Goal: Task Accomplishment & Management: Manage account settings

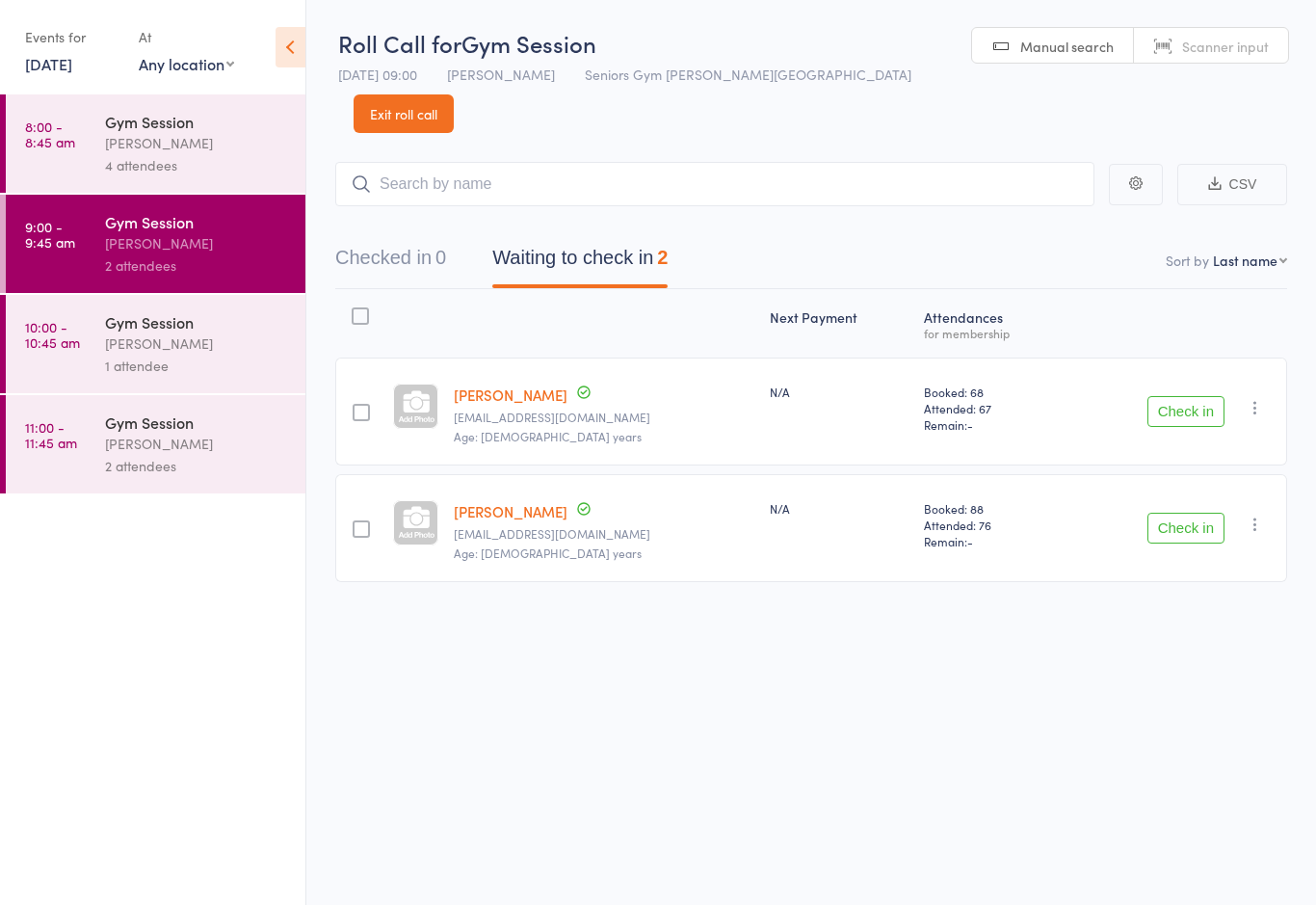
click at [1196, 424] on div "Check in Check in Send message Add Note Add Task Add Flag Remove [PERSON_NAME] …" at bounding box center [1177, 411] width 221 height 107
click at [1211, 358] on div "Check in Check in Send message Add Note Add Task Add Flag Remove [PERSON_NAME] …" at bounding box center [1177, 411] width 221 height 107
click at [1182, 396] on button "Check in" at bounding box center [1186, 411] width 77 height 31
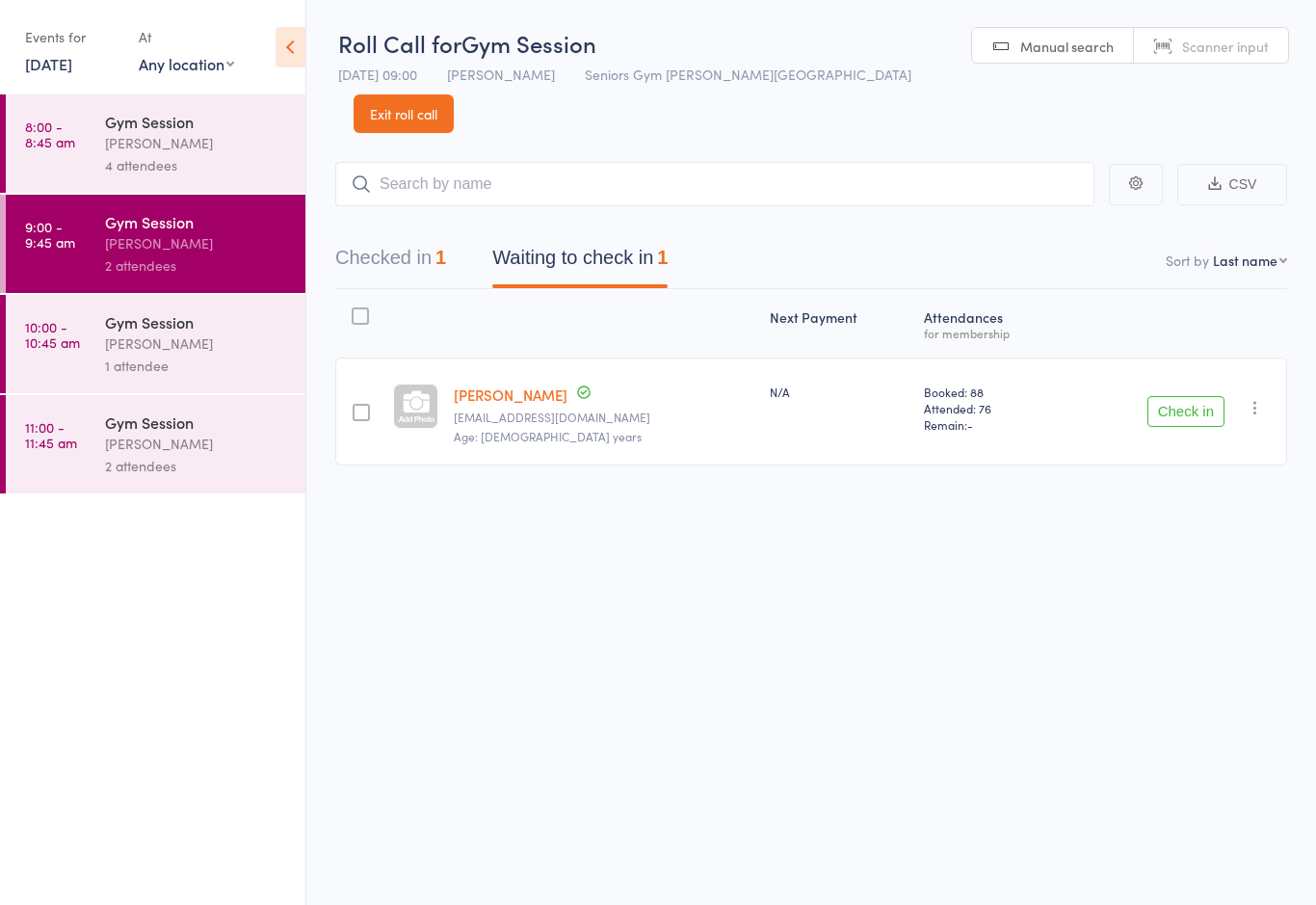
click at [98, 348] on link "10:00 - 10:45 am Gym Session [PERSON_NAME] 1 attendee" at bounding box center [156, 344] width 300 height 99
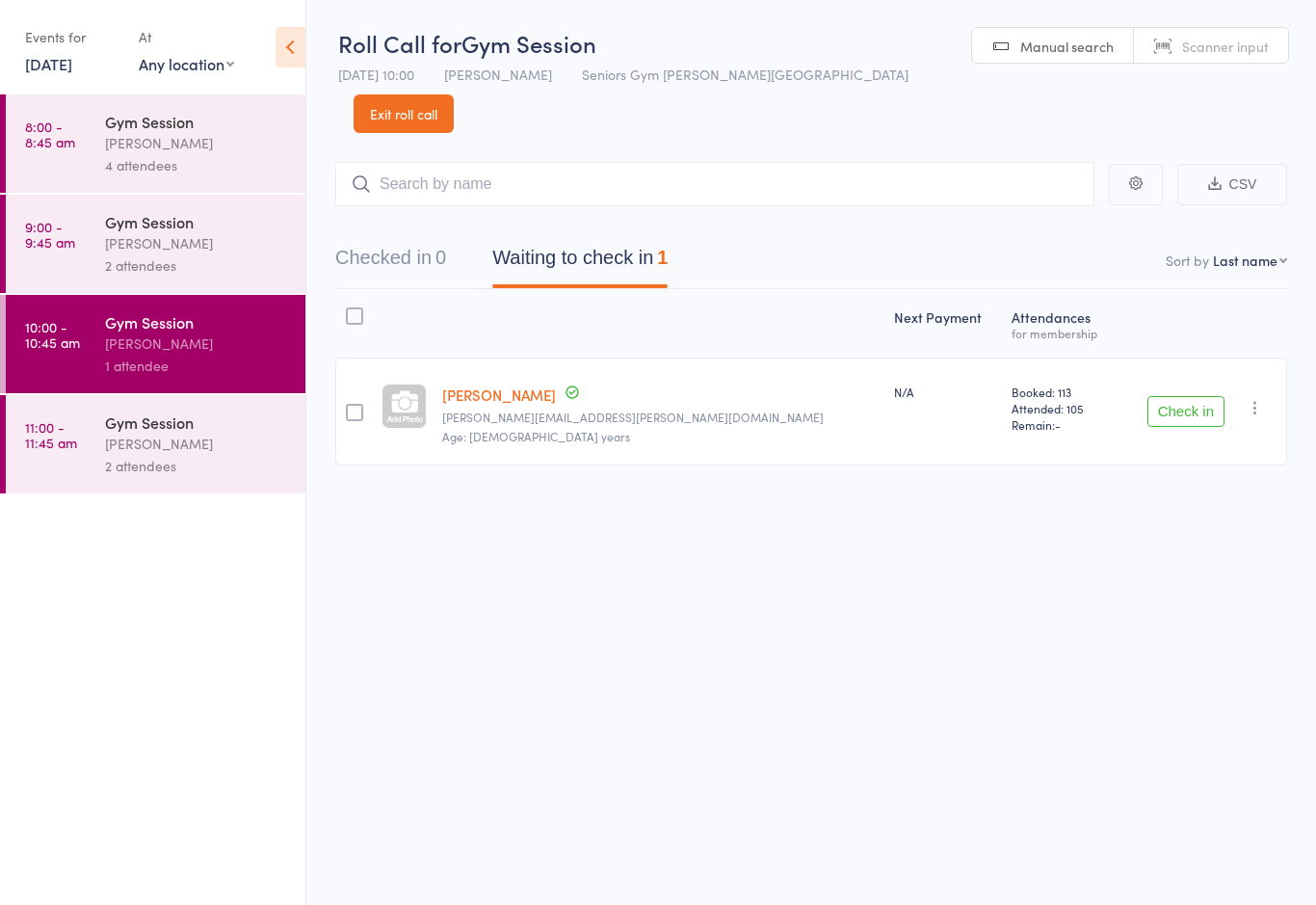
click at [129, 266] on div "2 attendees" at bounding box center [197, 265] width 184 height 22
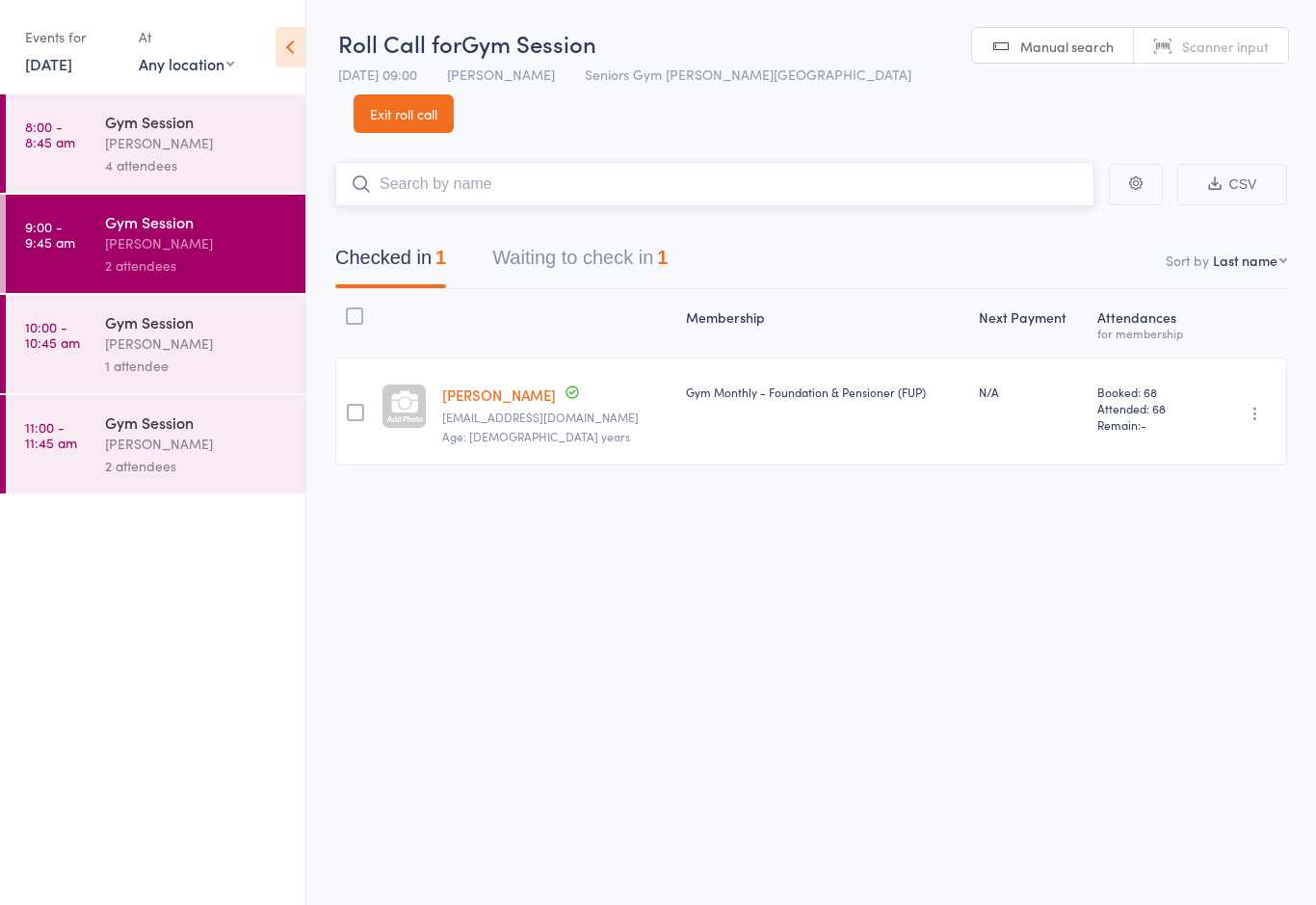
click at [665, 237] on button "Waiting to check in 1" at bounding box center [580, 262] width 175 height 51
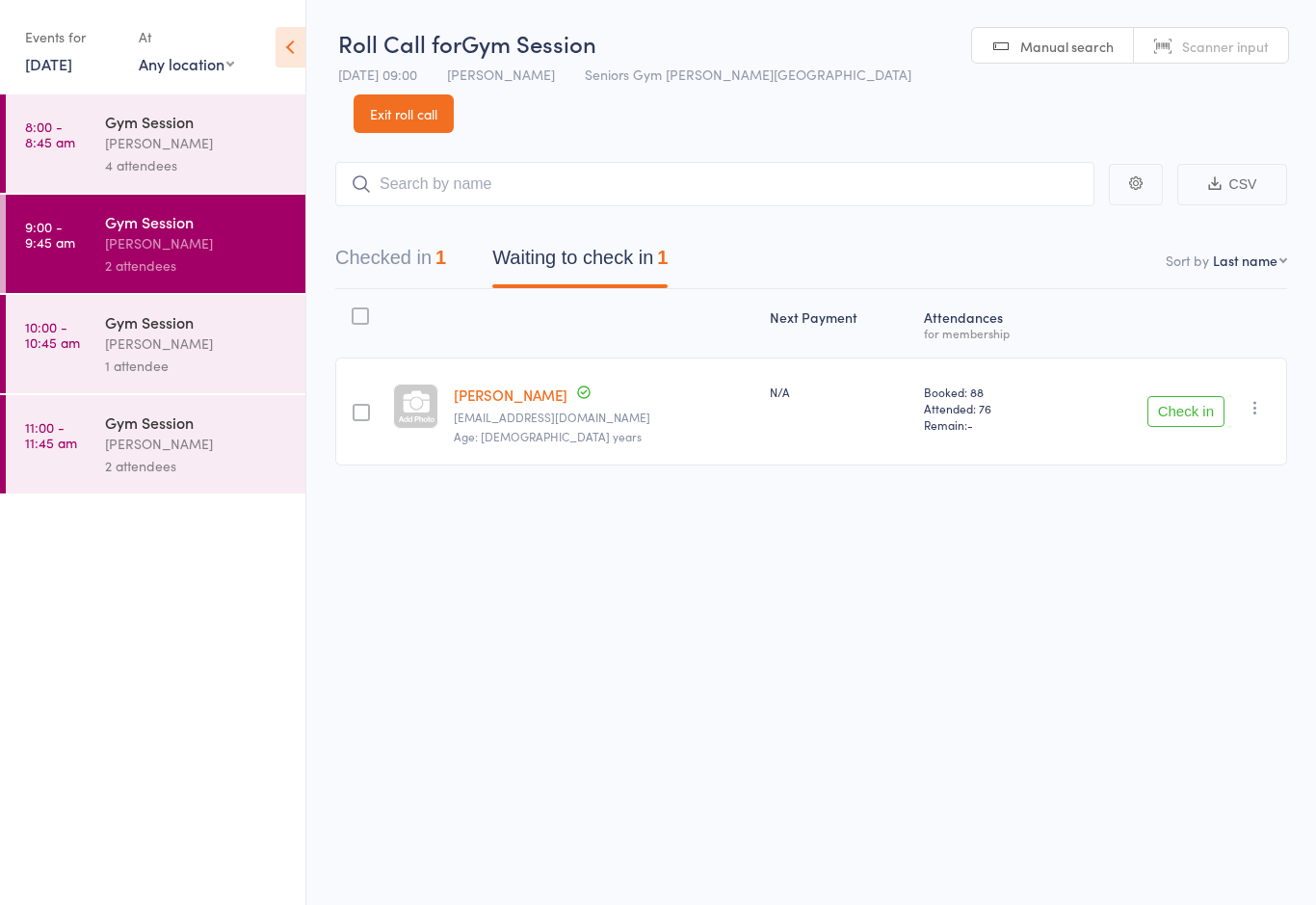
click at [1179, 396] on button "Check in" at bounding box center [1186, 411] width 77 height 31
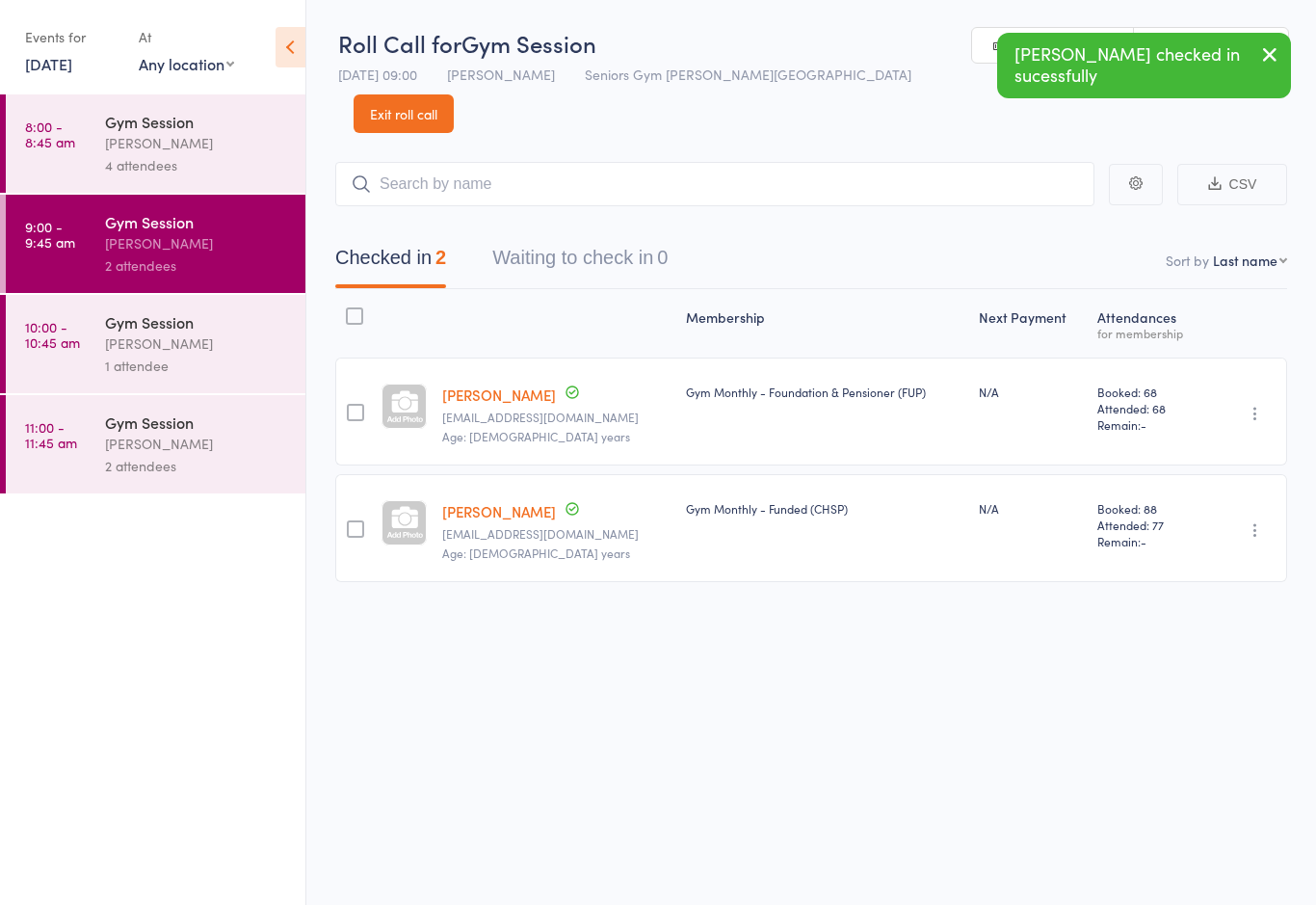
click at [1256, 521] on icon "button" at bounding box center [1256, 530] width 20 height 20
click at [1208, 556] on li "Undo check-in" at bounding box center [1186, 568] width 159 height 24
click at [125, 350] on div "[PERSON_NAME]" at bounding box center [197, 343] width 184 height 22
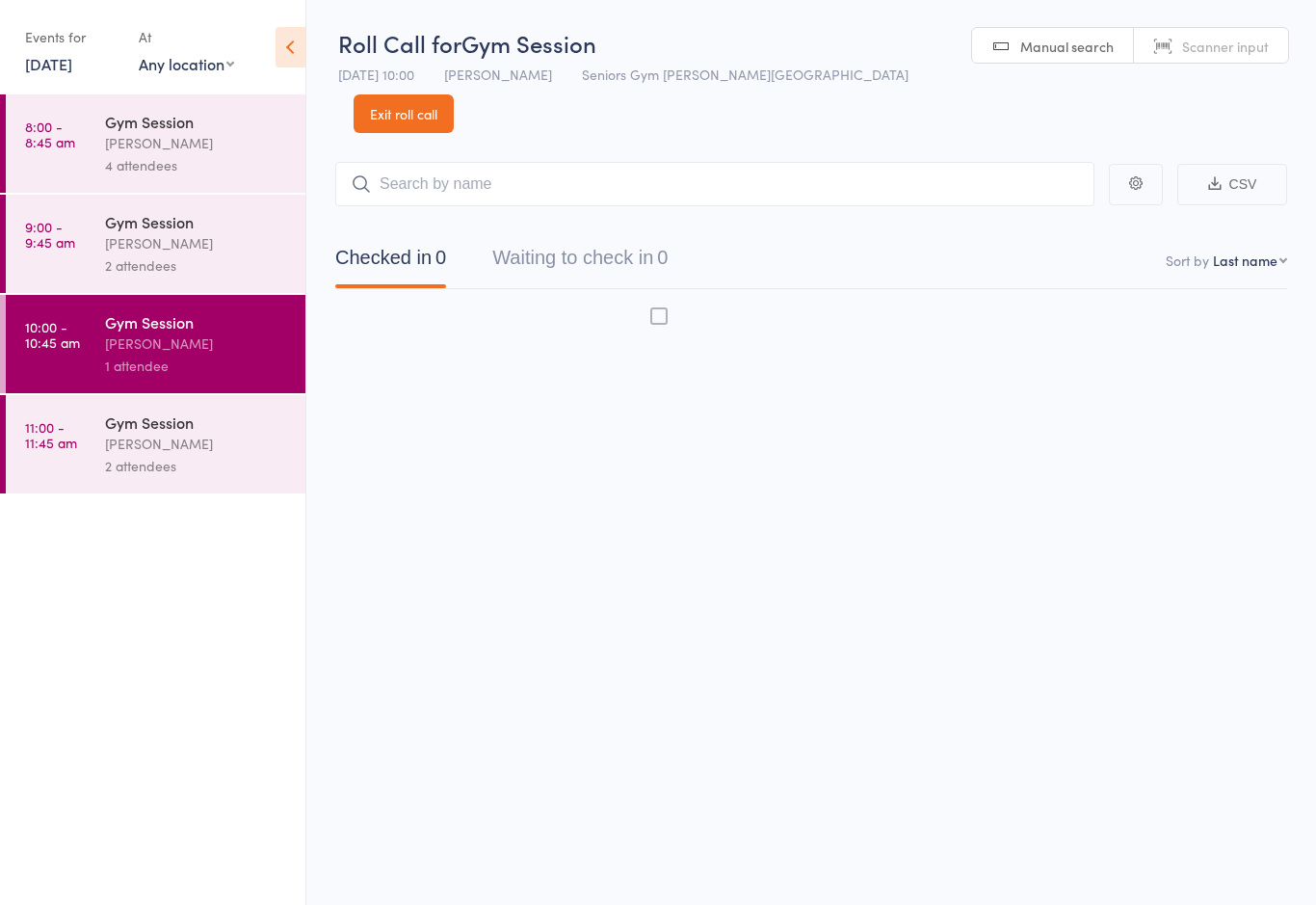
click at [625, 237] on button "Waiting to check in 0" at bounding box center [580, 262] width 175 height 51
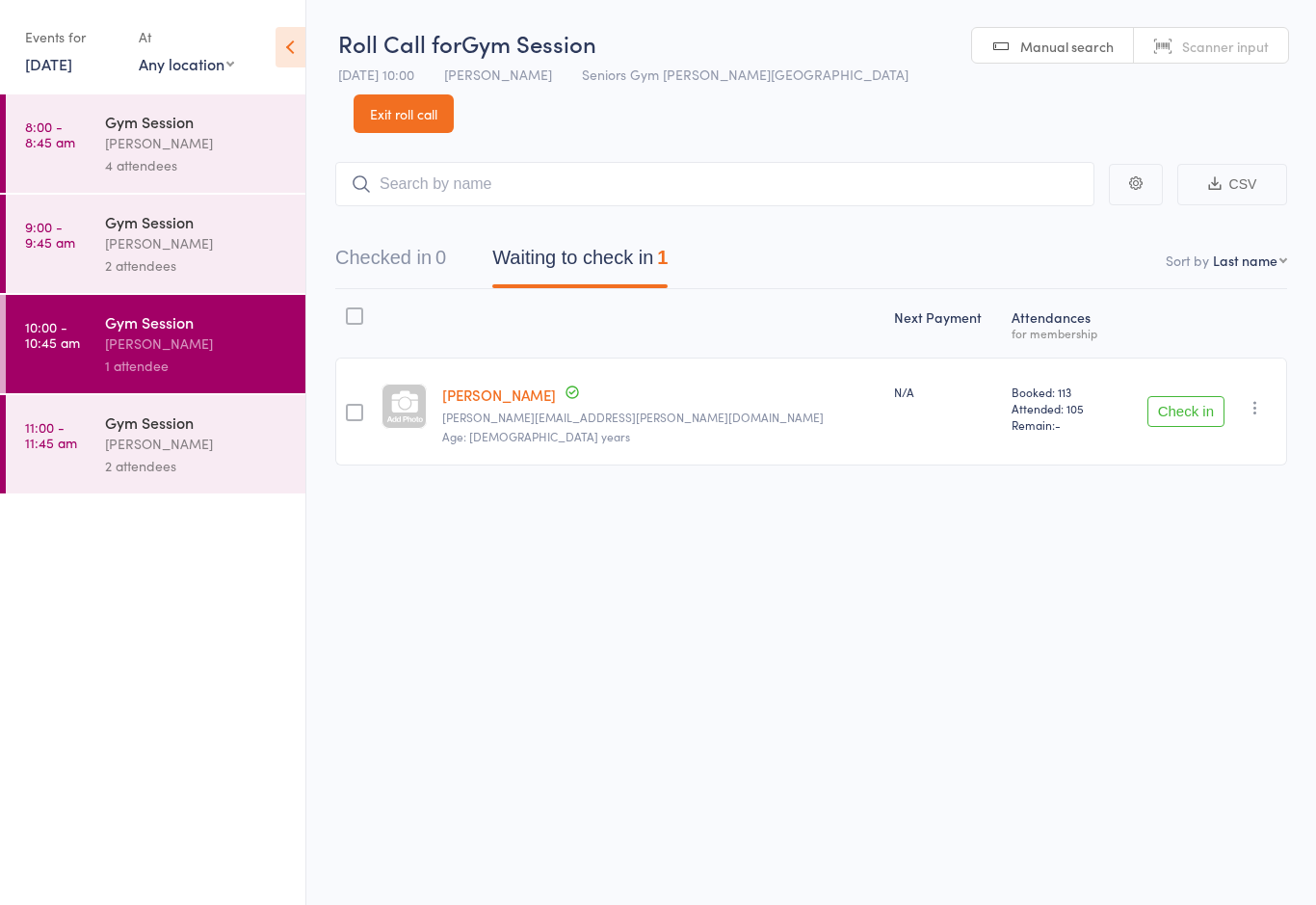
click at [1197, 396] on button "Check in" at bounding box center [1186, 411] width 77 height 31
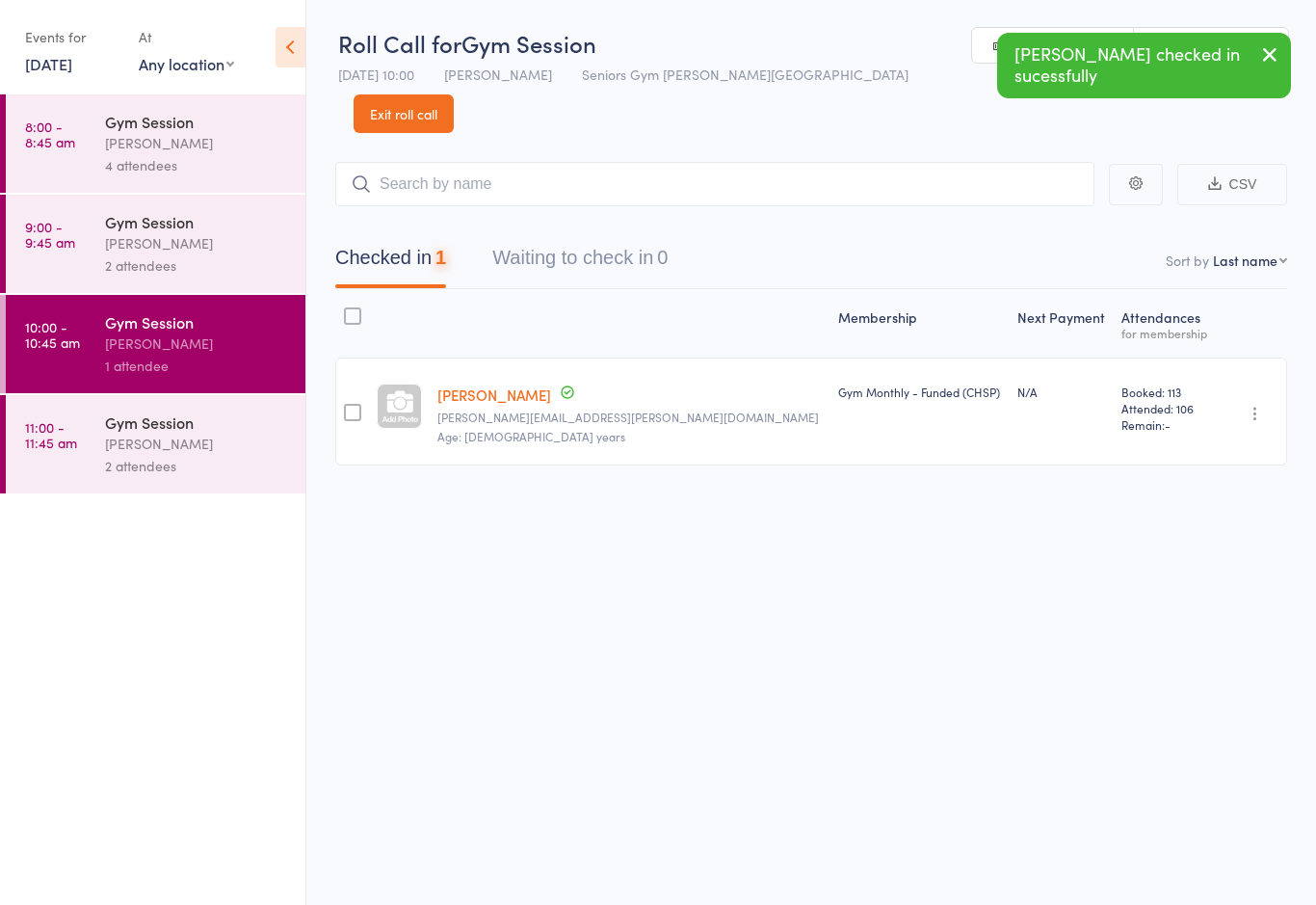
click at [85, 271] on link "9:00 - 9:45 am Gym Session [PERSON_NAME] 2 attendees" at bounding box center [156, 244] width 300 height 99
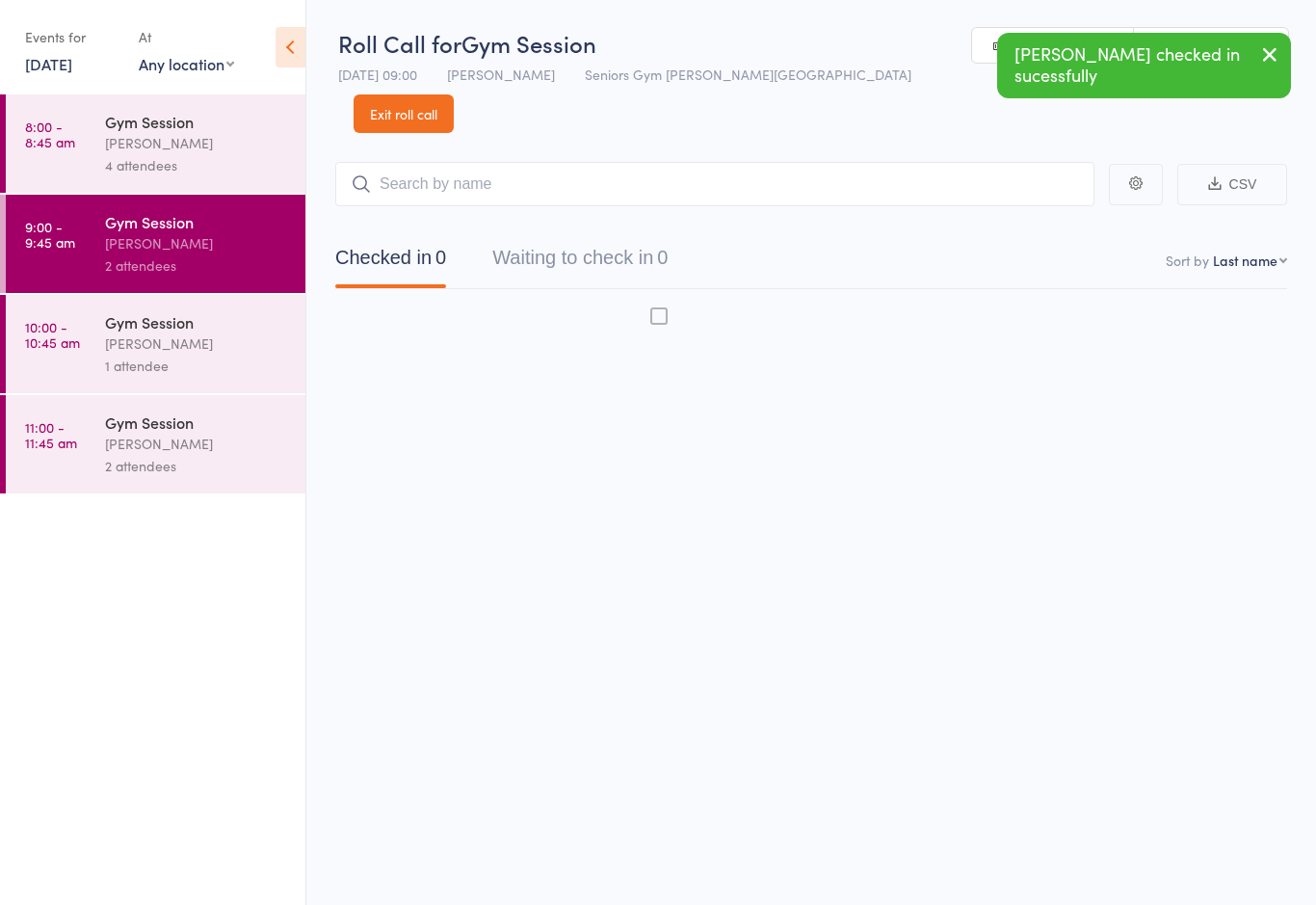
click at [639, 237] on button "Waiting to check in 0" at bounding box center [580, 262] width 175 height 51
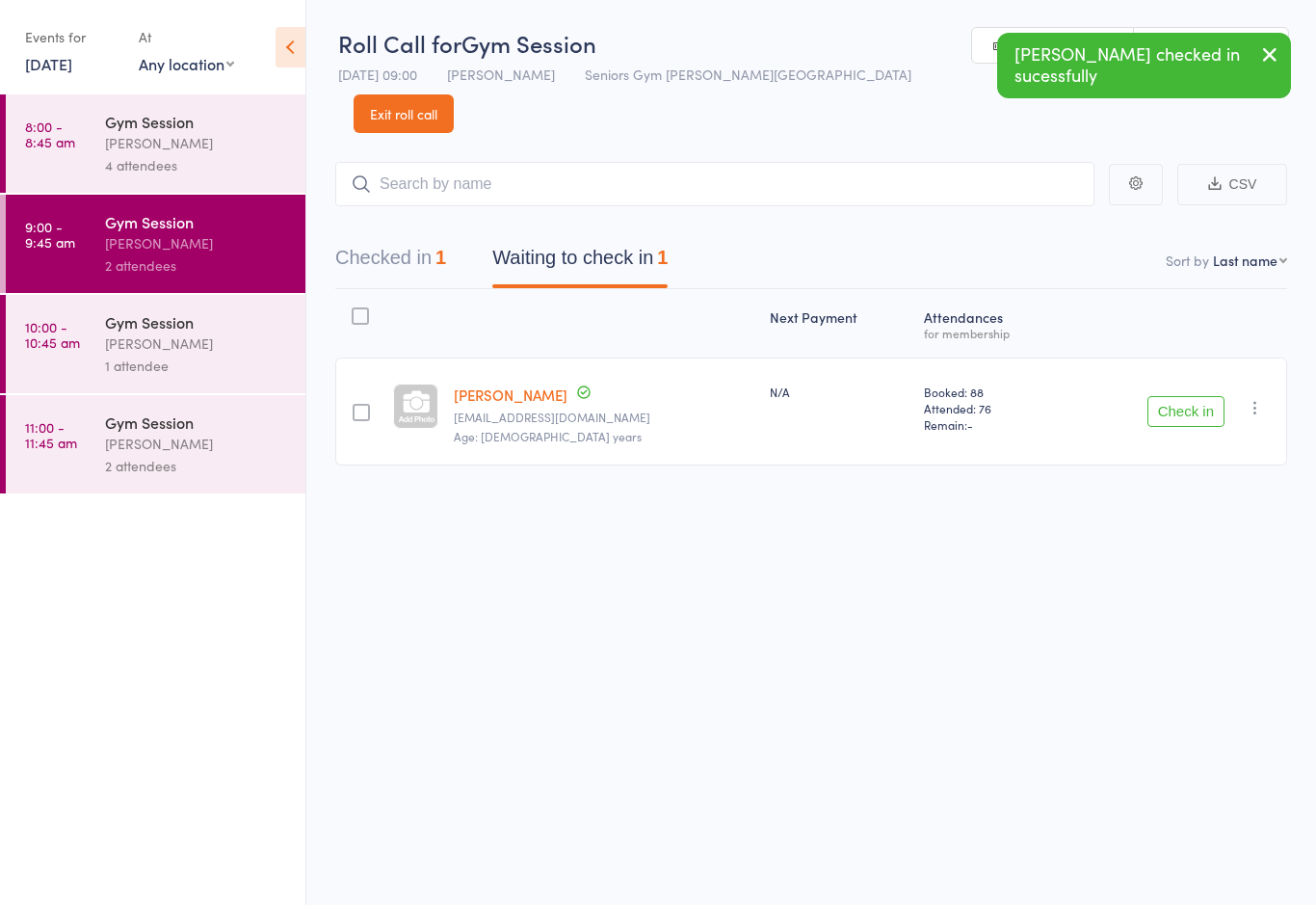
click at [1262, 398] on icon "button" at bounding box center [1256, 408] width 20 height 20
click at [1216, 588] on li "Mark absent" at bounding box center [1186, 600] width 159 height 26
